Goal: Task Accomplishment & Management: Manage account settings

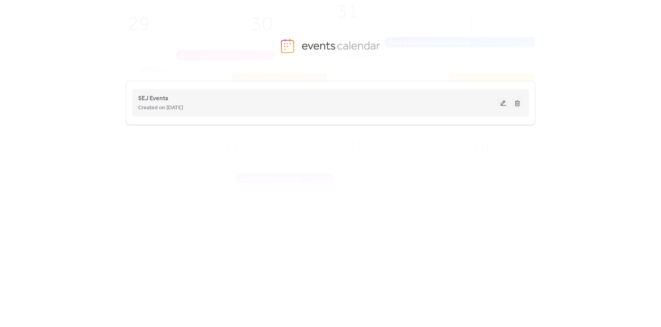
click at [200, 102] on div "SEJ Events Created on [DATE]" at bounding box center [317, 103] width 359 height 19
click at [169, 113] on div "SEJ Events Created on [DATE]" at bounding box center [330, 102] width 385 height 31
click at [155, 103] on span "Created on [DATE]" at bounding box center [160, 107] width 45 height 9
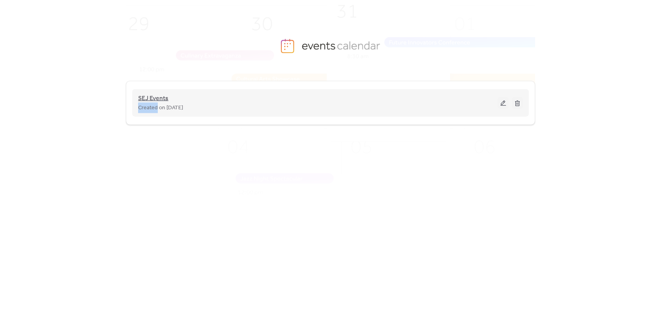
click at [155, 101] on span "SEJ Events" at bounding box center [153, 98] width 30 height 9
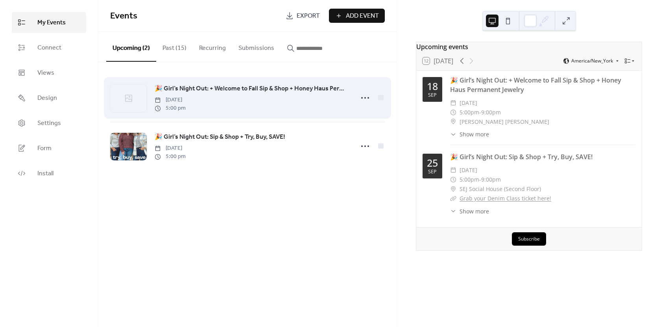
click at [189, 92] on span "🎉 Girl’s Night Out: + Welcome to Fall Sip & Shop + Honey Haus Permanent Jewelry" at bounding box center [252, 88] width 195 height 9
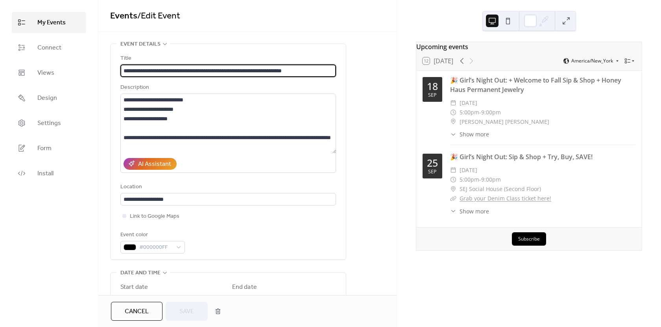
click at [189, 92] on div "Description" at bounding box center [227, 87] width 214 height 9
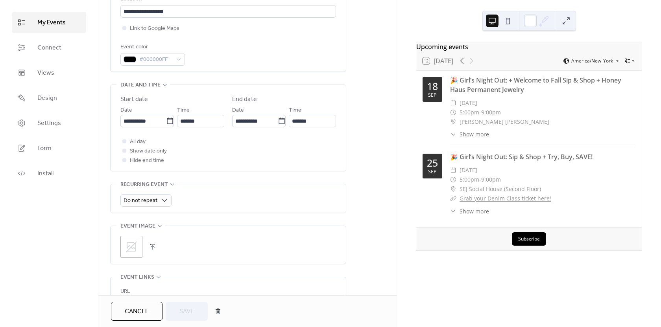
scroll to position [197, 0]
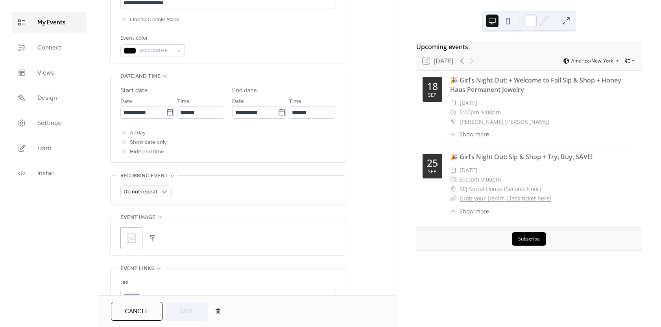
click at [132, 237] on icon at bounding box center [131, 238] width 13 height 13
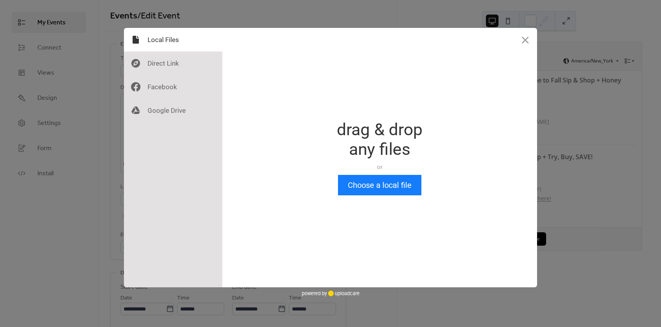
scroll to position [0, 0]
click at [387, 189] on button "Choose a local file" at bounding box center [379, 185] width 83 height 20
click at [375, 186] on button "Choose a local file" at bounding box center [379, 185] width 83 height 20
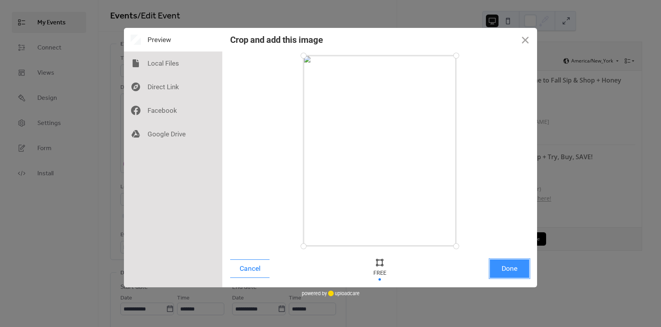
drag, startPoint x: 509, startPoint y: 267, endPoint x: 498, endPoint y: 264, distance: 11.1
click at [509, 267] on button "Done" at bounding box center [509, 269] width 39 height 18
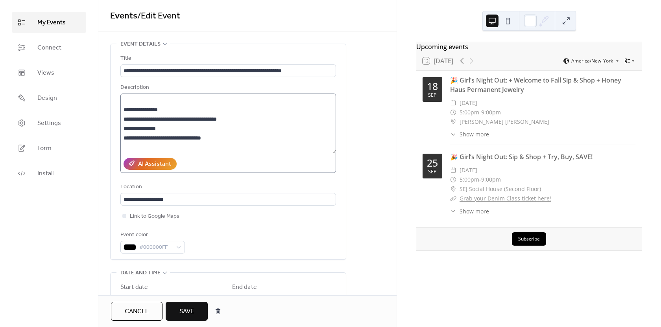
scroll to position [85, 0]
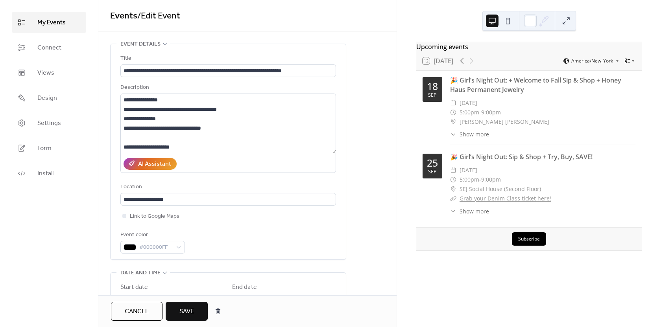
click at [185, 310] on span "Save" at bounding box center [186, 311] width 15 height 9
